Goal: Transaction & Acquisition: Purchase product/service

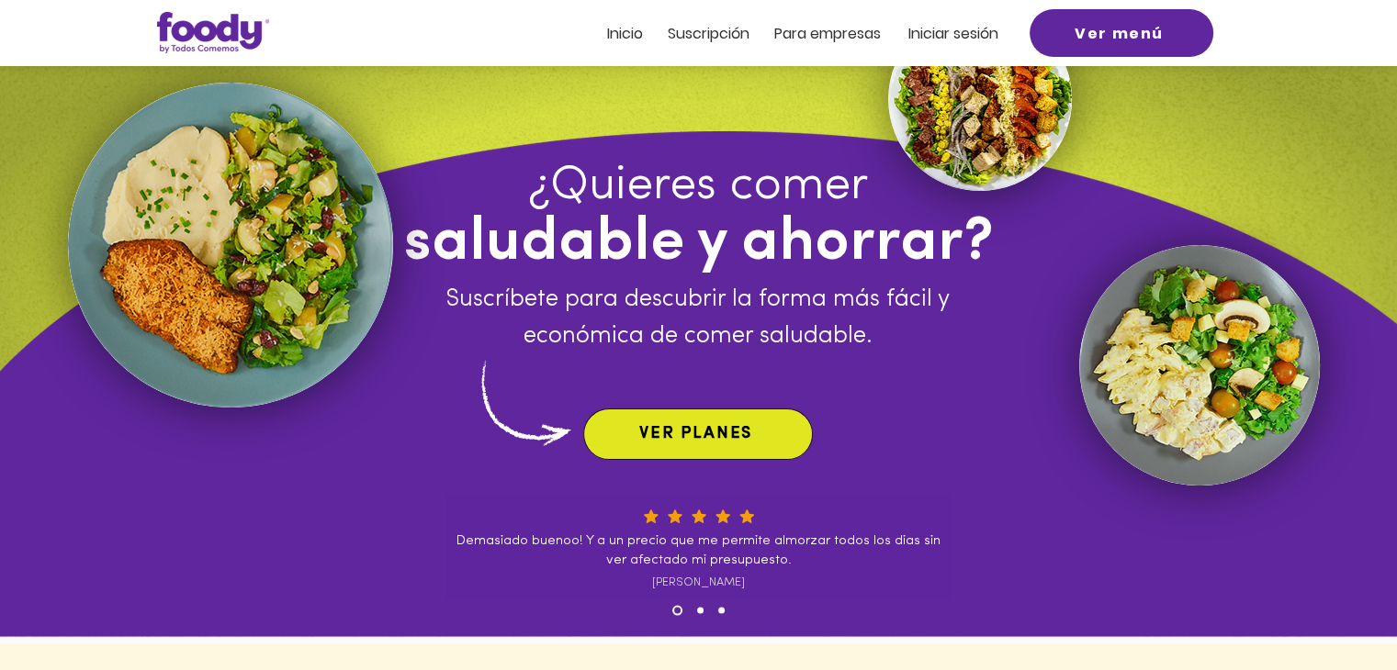
click at [729, 431] on span "VER PLANES" at bounding box center [695, 434] width 113 height 17
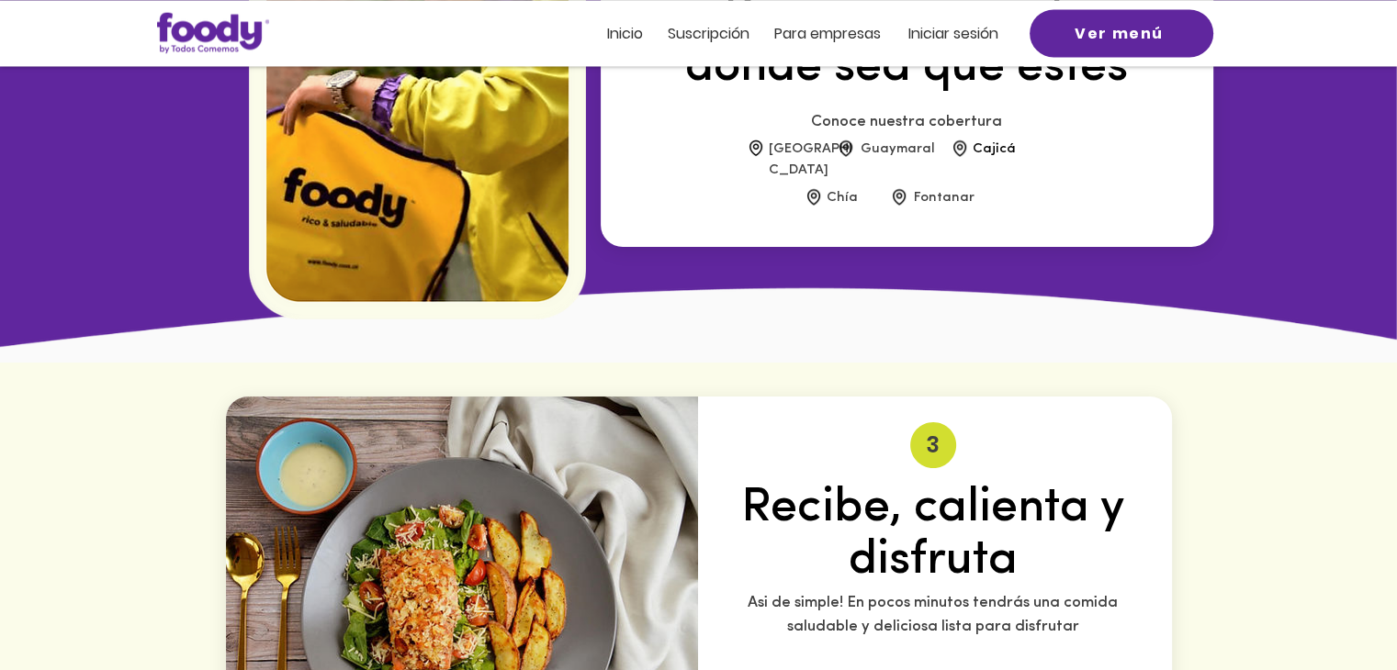
scroll to position [2446, 0]
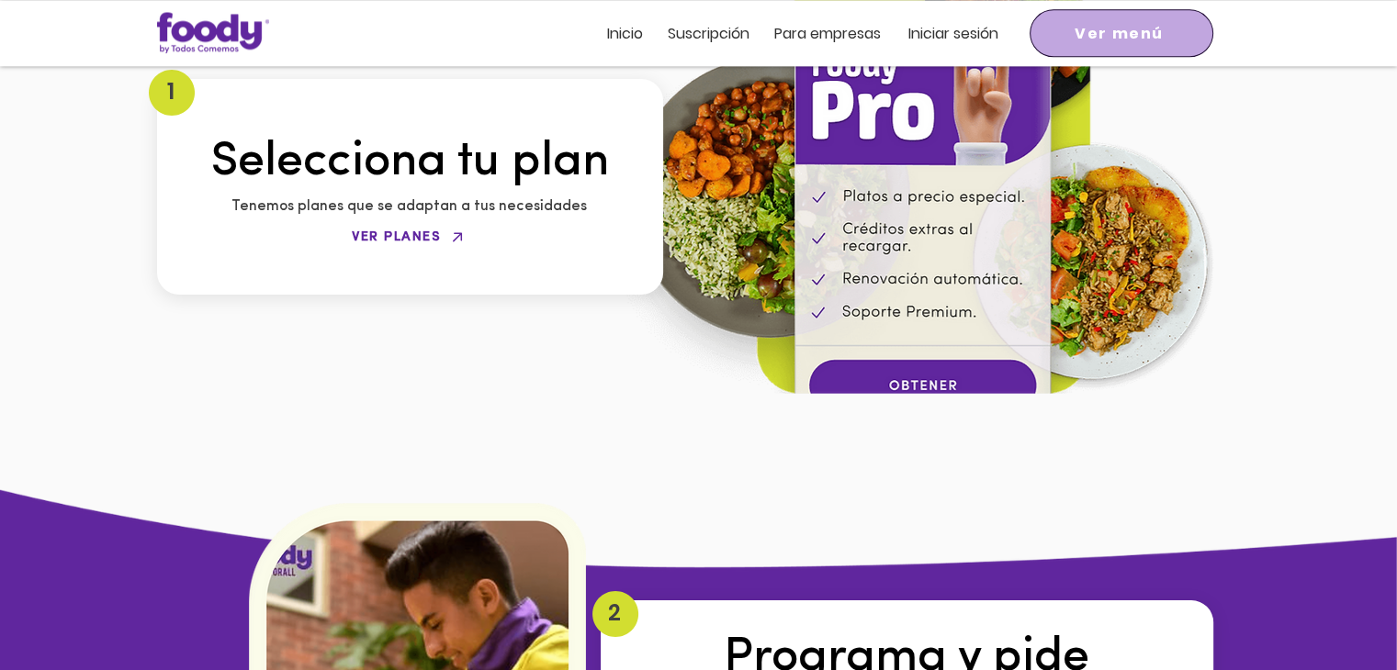
click at [1100, 46] on span "Ver menú" at bounding box center [1121, 33] width 176 height 40
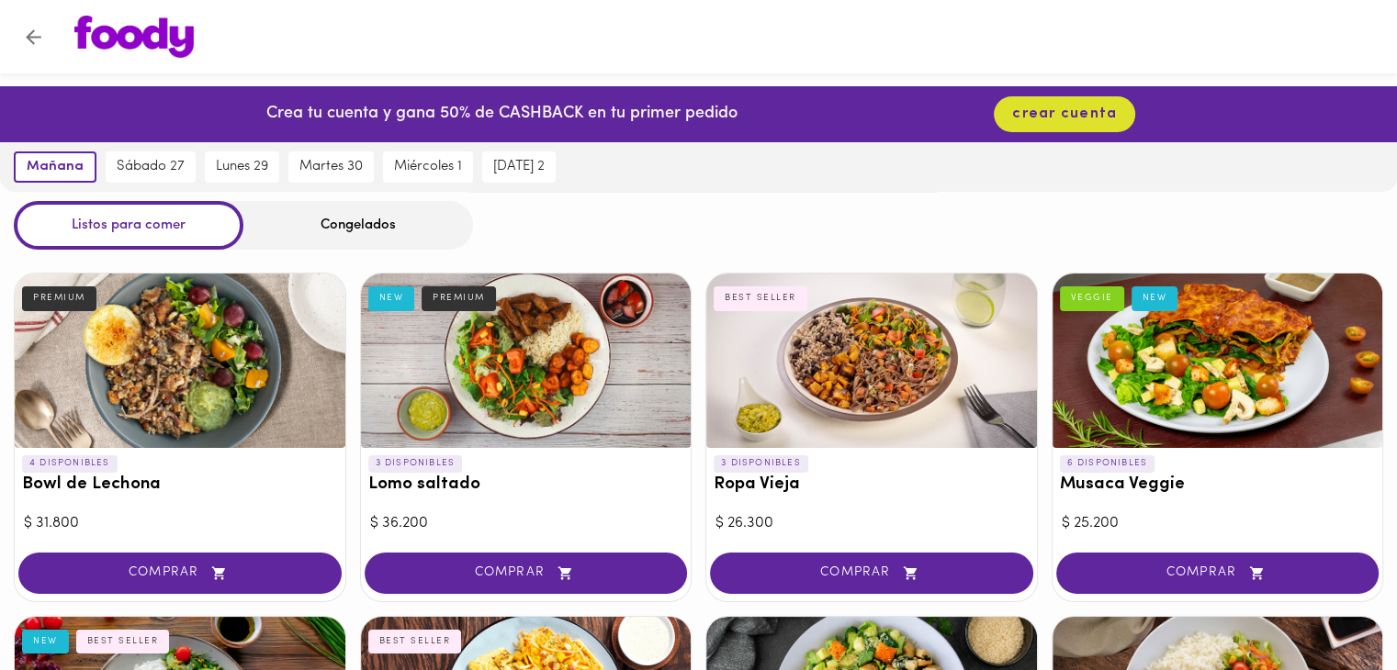
click at [356, 236] on div "Congelados" at bounding box center [358, 225] width 230 height 49
